Goal: Transaction & Acquisition: Download file/media

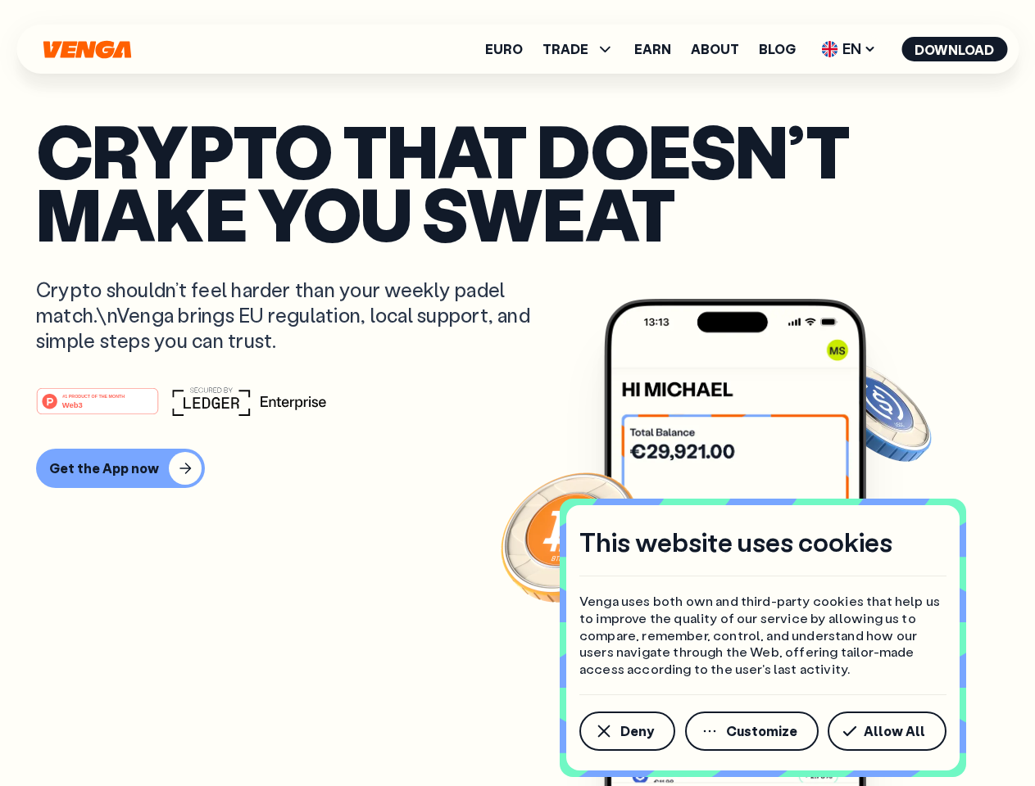
click at [517, 393] on div "#1 PRODUCT OF THE MONTH Web3" at bounding box center [517, 401] width 963 height 29
click at [626, 732] on span "Deny" at bounding box center [637, 731] width 34 height 13
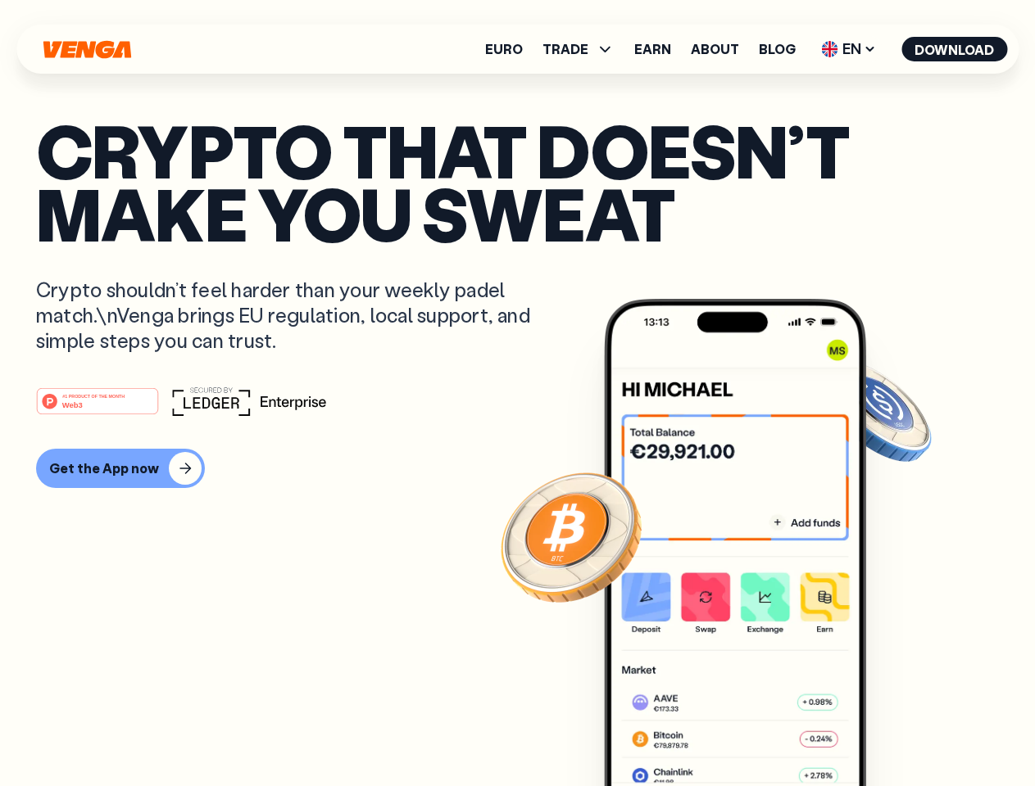
click at [753, 732] on img at bounding box center [735, 573] width 262 height 549
click at [890, 732] on article "Crypto that doesn’t make you sweat Crypto shouldn’t feel harder than your weekl…" at bounding box center [517, 426] width 963 height 614
click at [583, 49] on span "TRADE" at bounding box center [565, 49] width 46 height 13
click at [849, 49] on span "EN" at bounding box center [848, 49] width 66 height 26
click at [954, 49] on button "Download" at bounding box center [954, 49] width 106 height 25
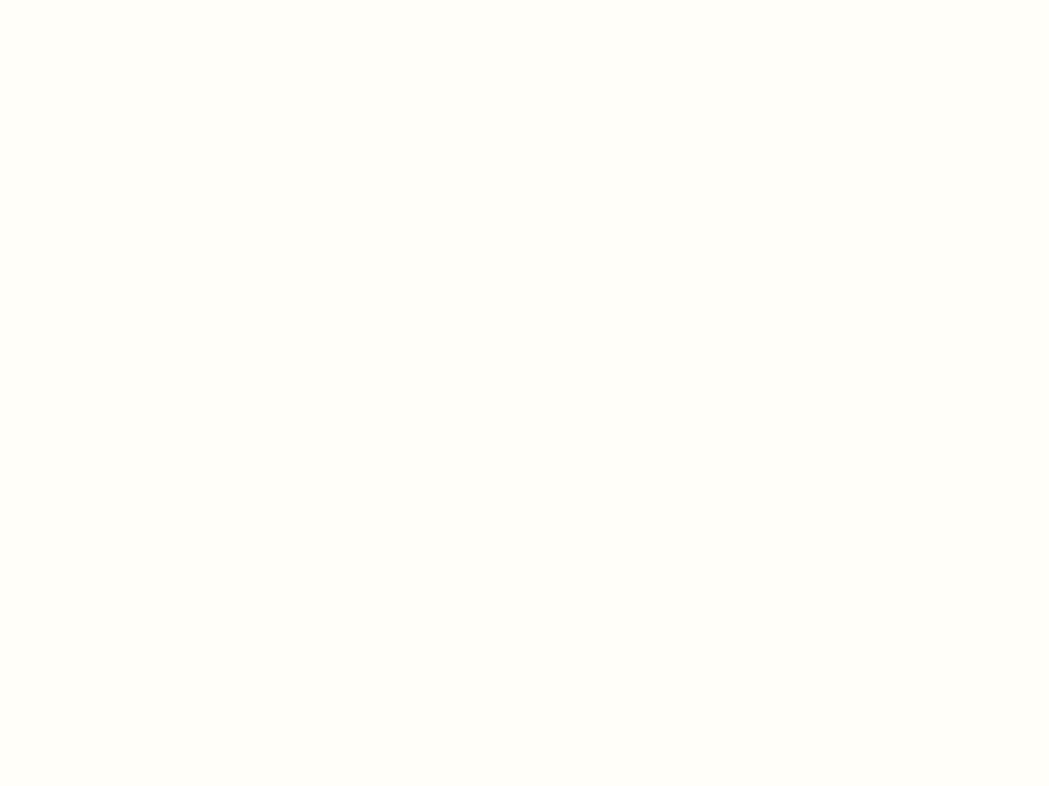
click at [118, 0] on html "This website uses cookies Venga uses both own and third-party cookies that help…" at bounding box center [524, 0] width 1049 height 0
click at [100, 0] on html "This website uses cookies Venga uses both own and third-party cookies that help…" at bounding box center [524, 0] width 1049 height 0
